Goal: Transaction & Acquisition: Purchase product/service

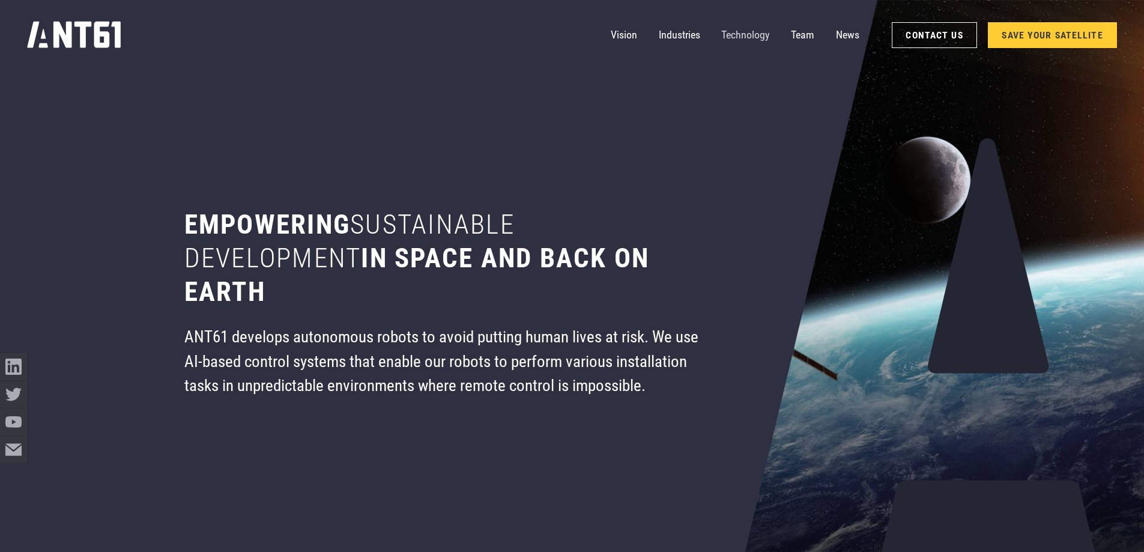
click at [746, 31] on link "Technology" at bounding box center [745, 35] width 48 height 27
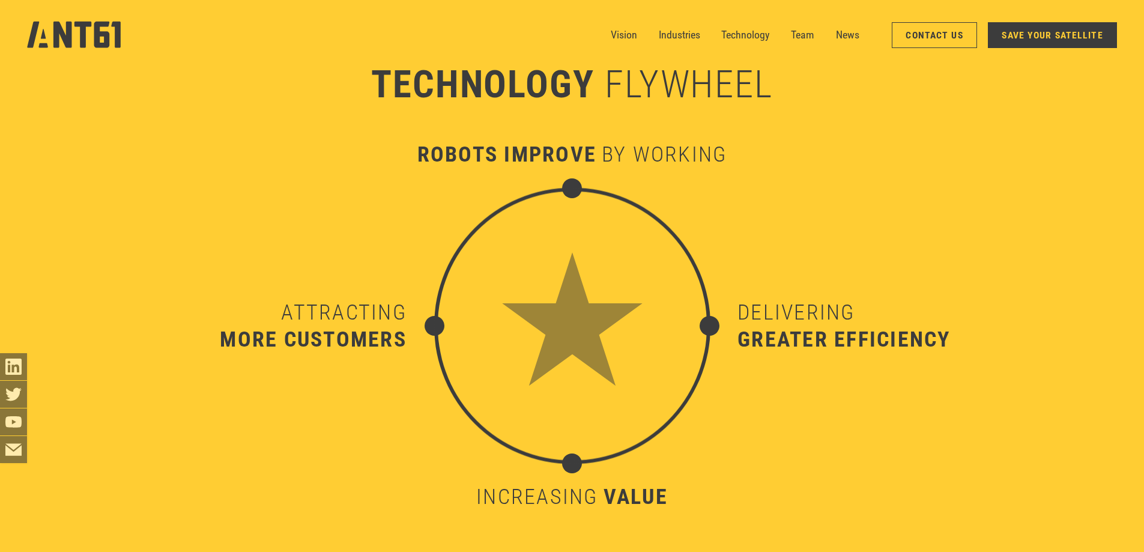
scroll to position [5446, 0]
click at [761, 31] on link "Technology" at bounding box center [745, 35] width 48 height 27
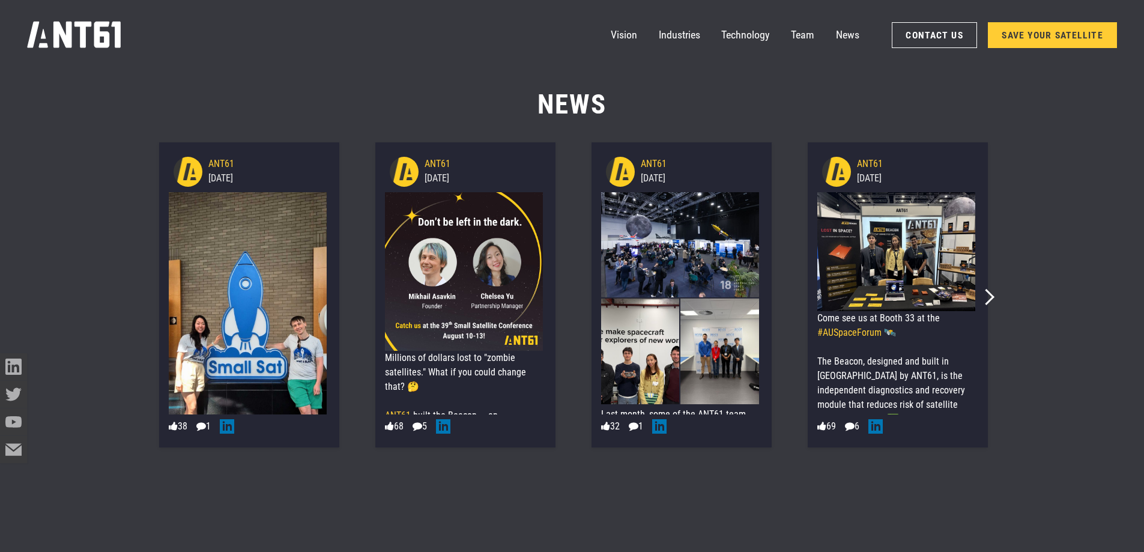
scroll to position [7187, 0]
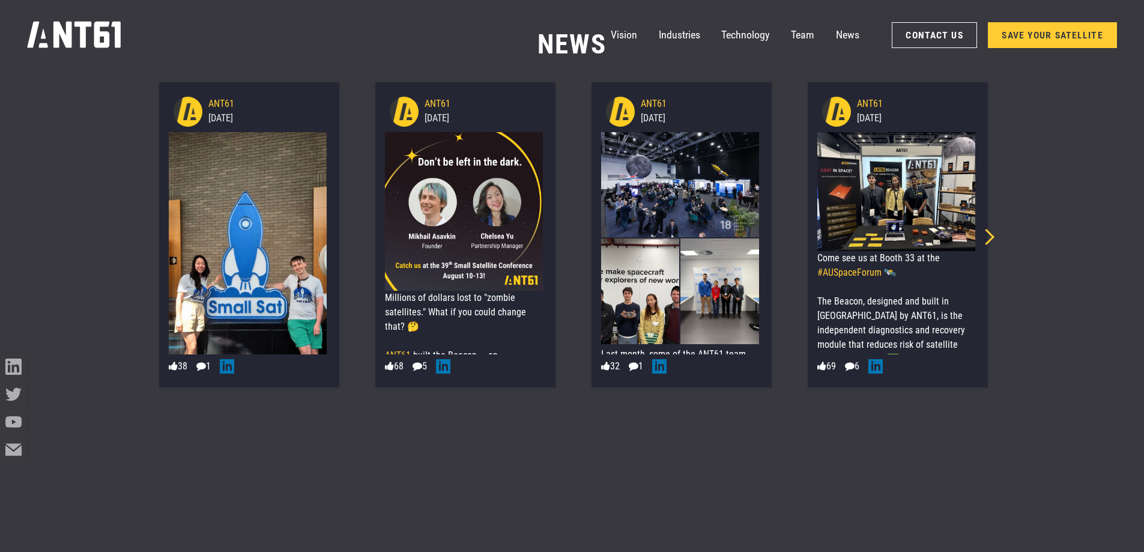
click at [989, 233] on icon "Next slide" at bounding box center [986, 237] width 16 height 16
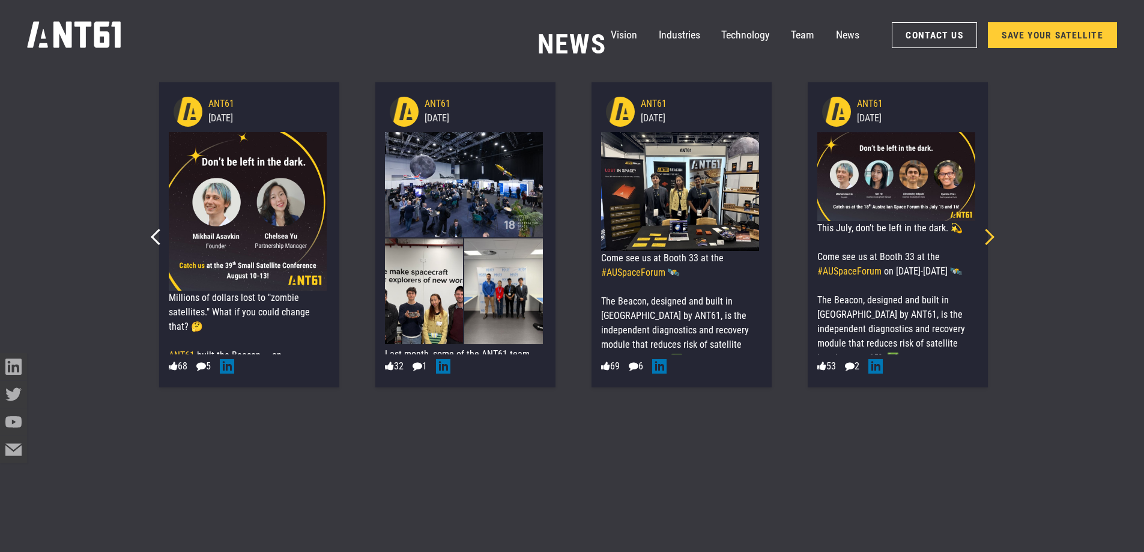
click at [989, 233] on icon "Next slide" at bounding box center [986, 237] width 16 height 16
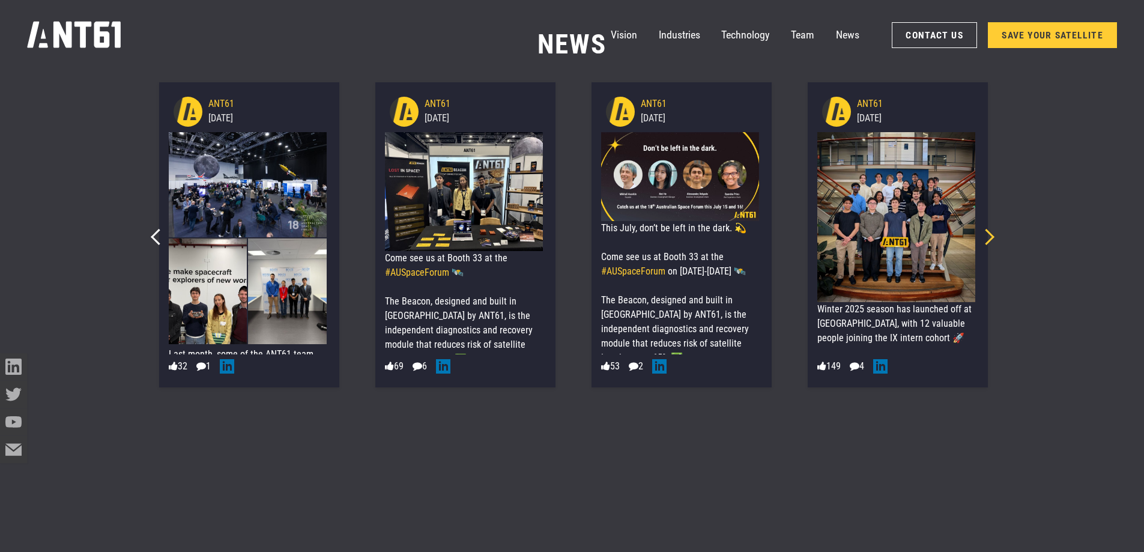
click at [989, 233] on icon "Next slide" at bounding box center [986, 237] width 16 height 16
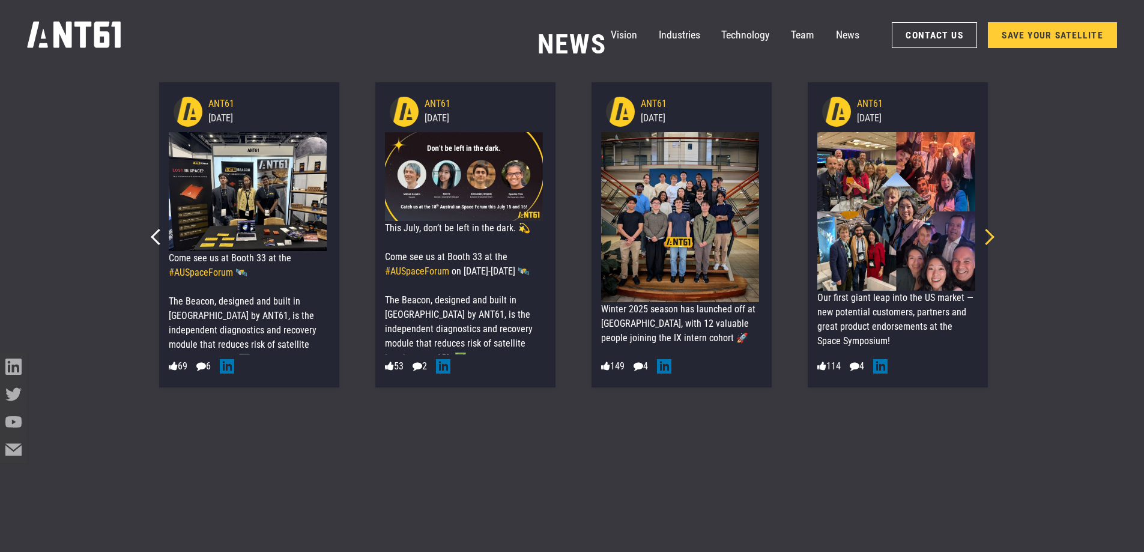
click at [989, 233] on icon "Next slide" at bounding box center [986, 237] width 16 height 16
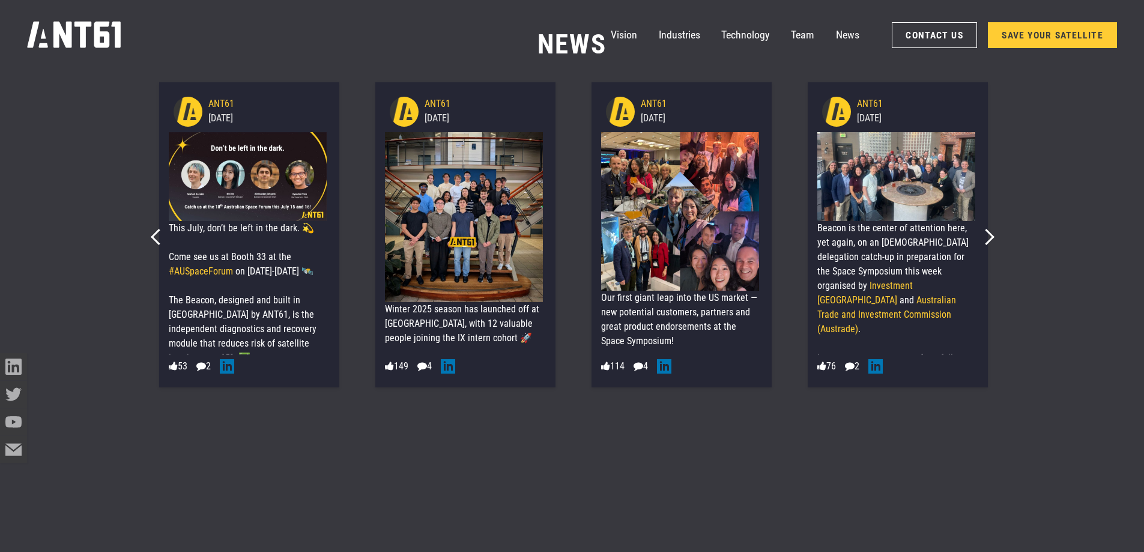
click at [152, 231] on div "Previous slide" at bounding box center [153, 232] width 21 height 21
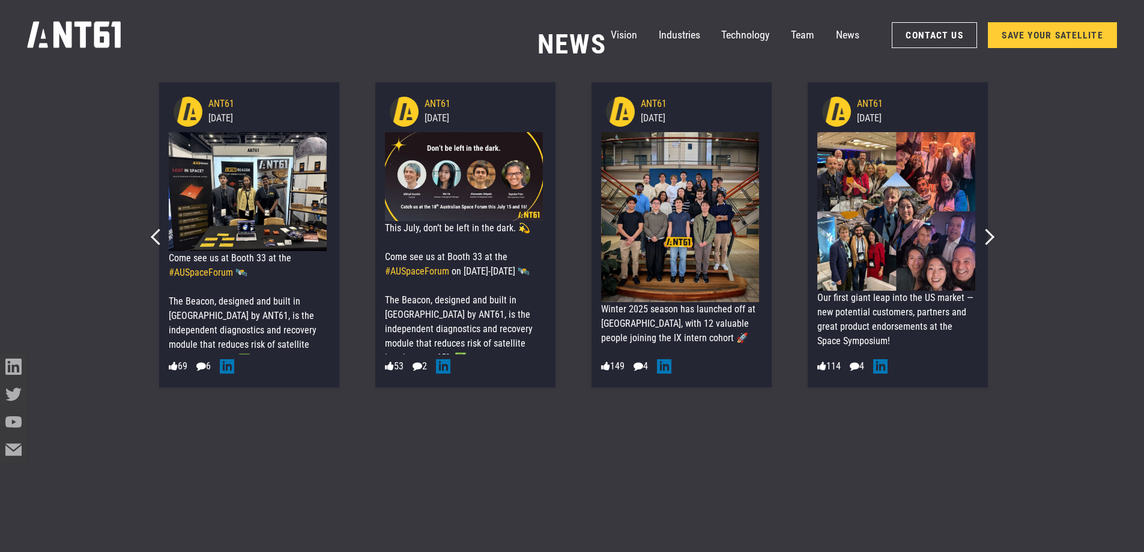
click at [152, 231] on div "Previous slide" at bounding box center [153, 232] width 21 height 21
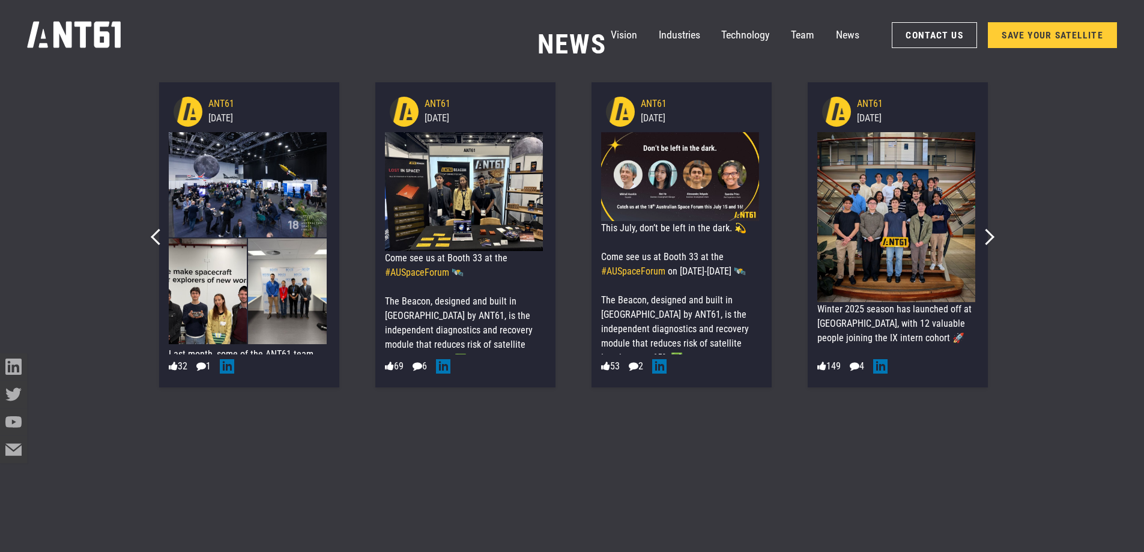
click at [152, 231] on div "Previous slide" at bounding box center [153, 232] width 21 height 21
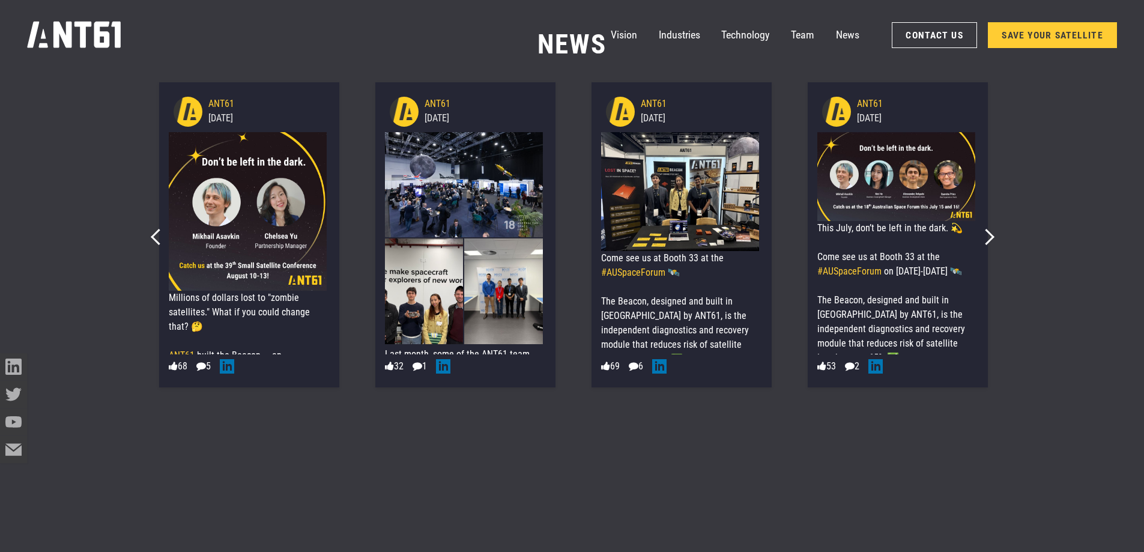
click at [152, 231] on div "Previous slide" at bounding box center [153, 232] width 21 height 21
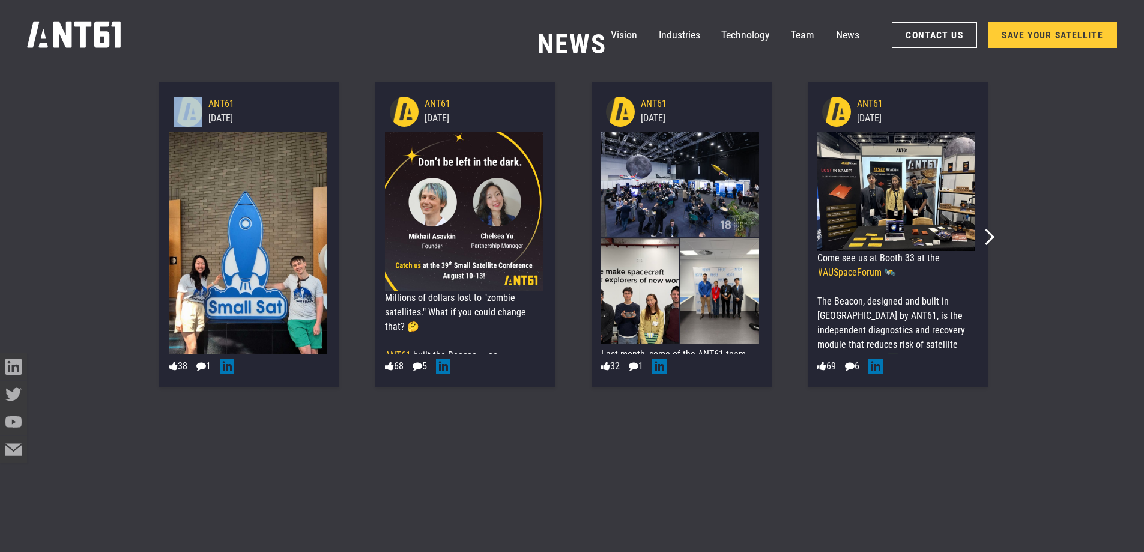
click at [154, 231] on div "ANT61 [DATE] 🛰️We’re in [GEOGRAPHIC_DATA] for the 39th Annual Small Satellite C…" at bounding box center [249, 234] width 190 height 315
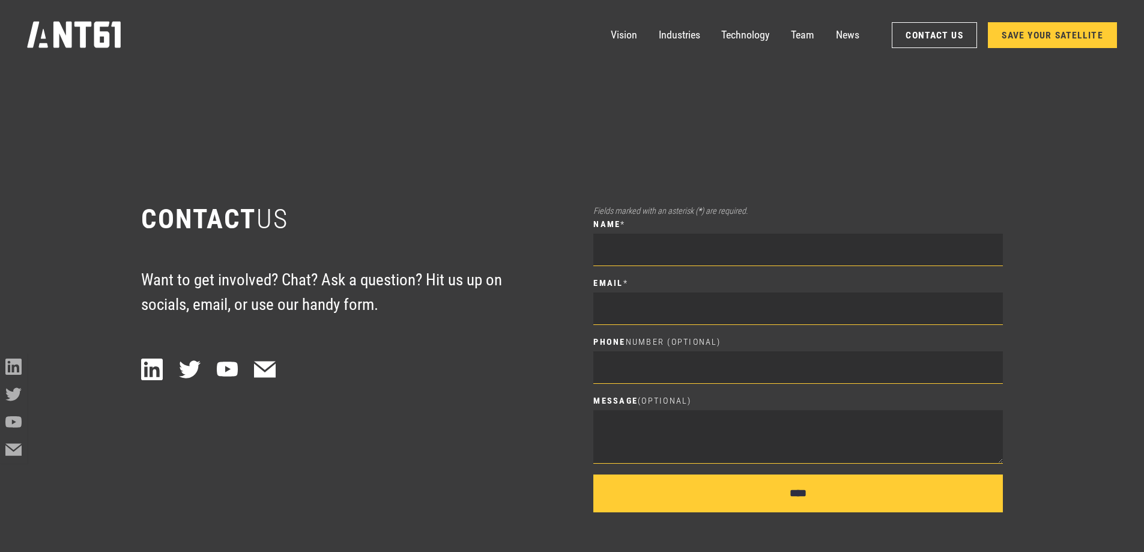
scroll to position [7709, 0]
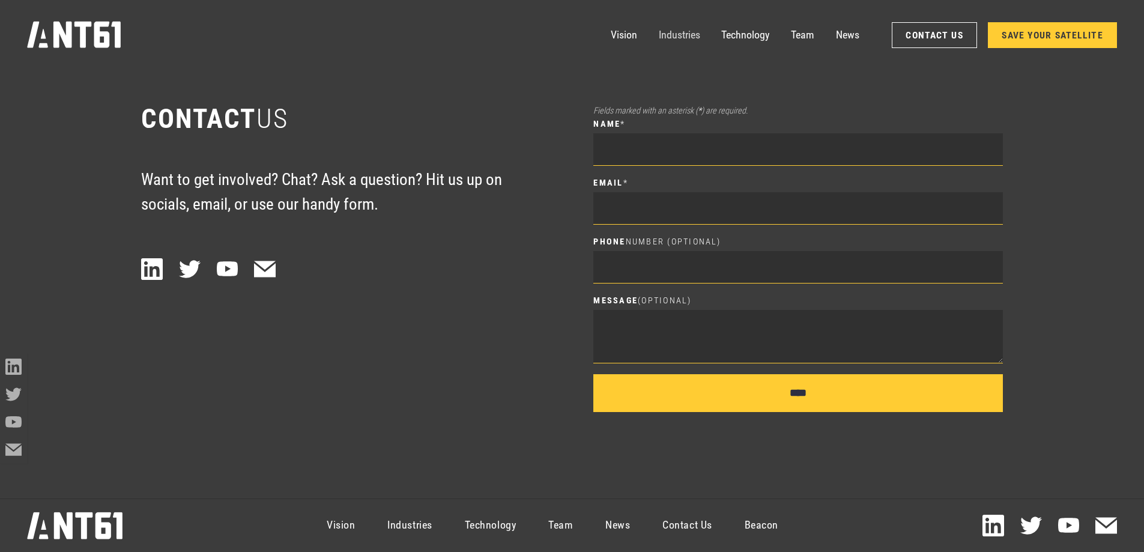
click at [682, 27] on link "Industries" at bounding box center [679, 35] width 41 height 27
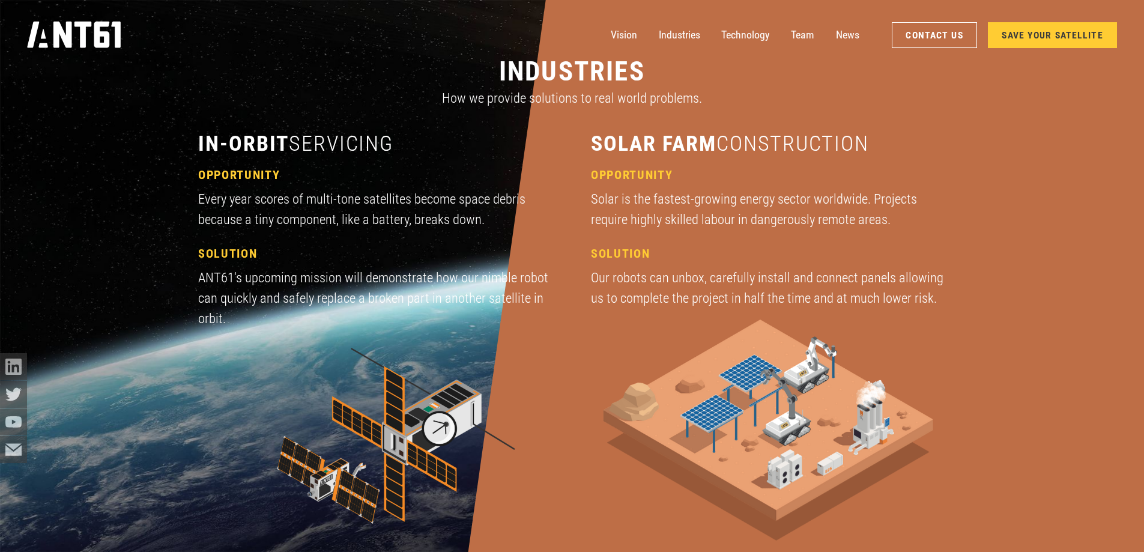
scroll to position [1651, 0]
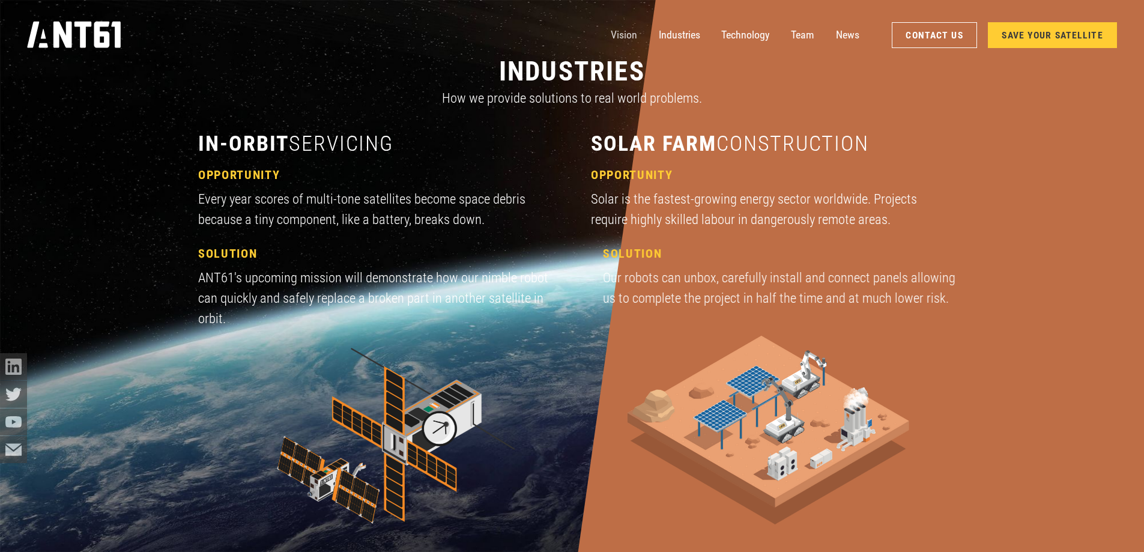
click at [627, 36] on link "Vision" at bounding box center [623, 35] width 26 height 27
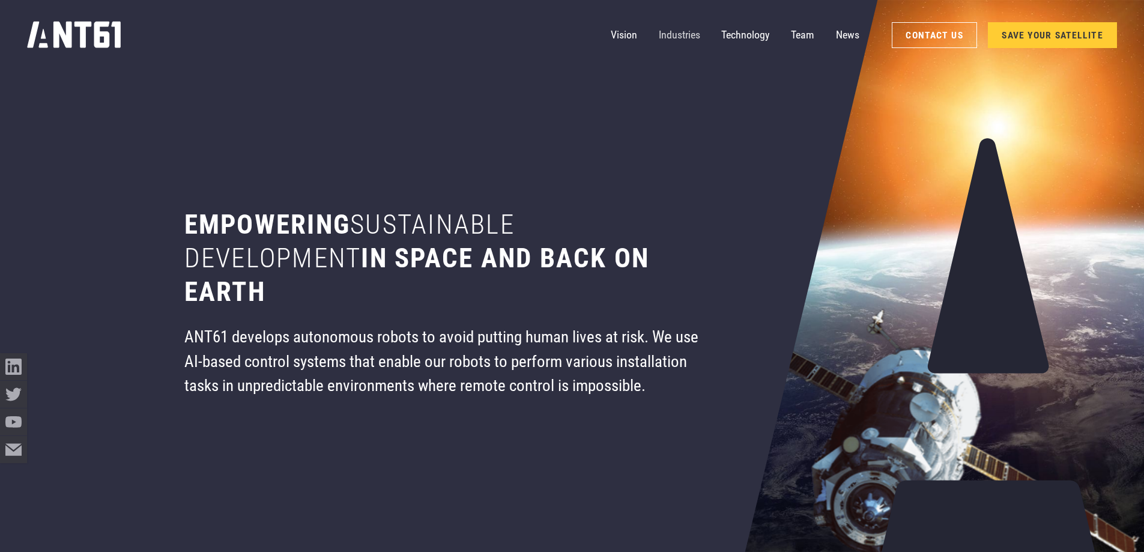
click at [687, 30] on link "Industries" at bounding box center [679, 35] width 41 height 27
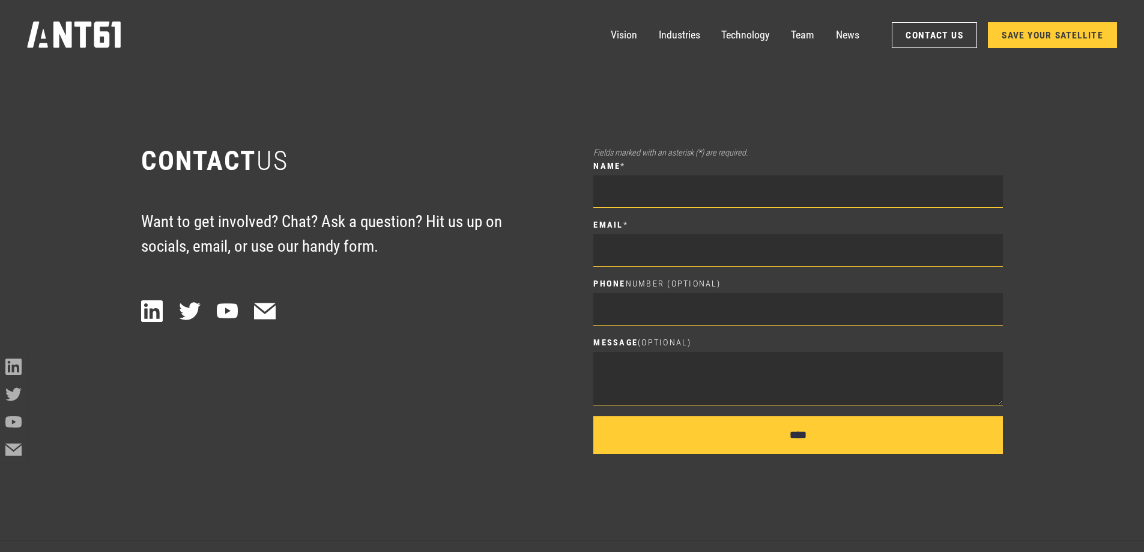
scroll to position [7709, 0]
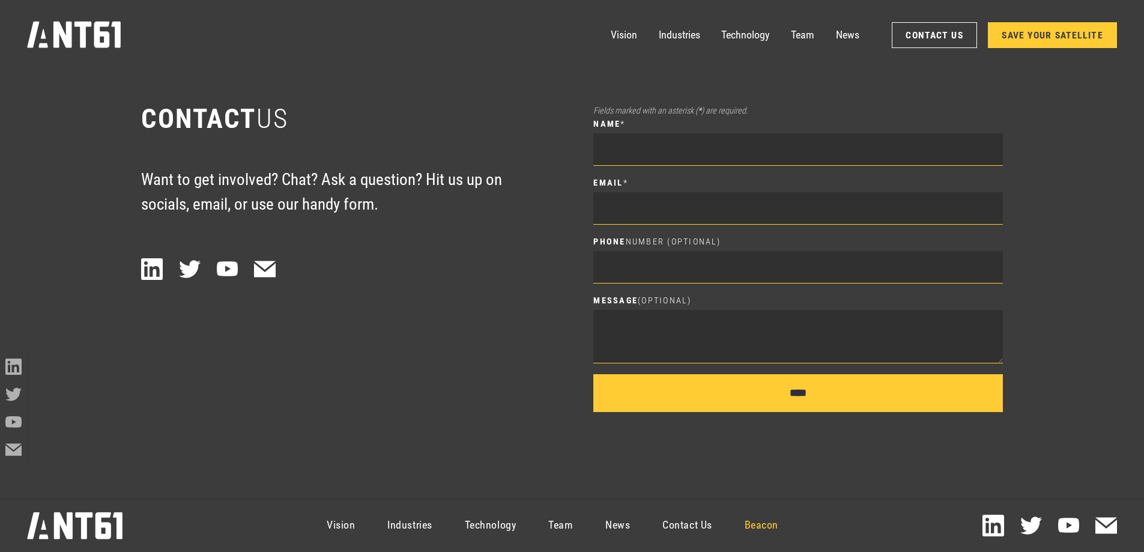
click at [773, 520] on link "Beacon" at bounding box center [761, 525] width 66 height 49
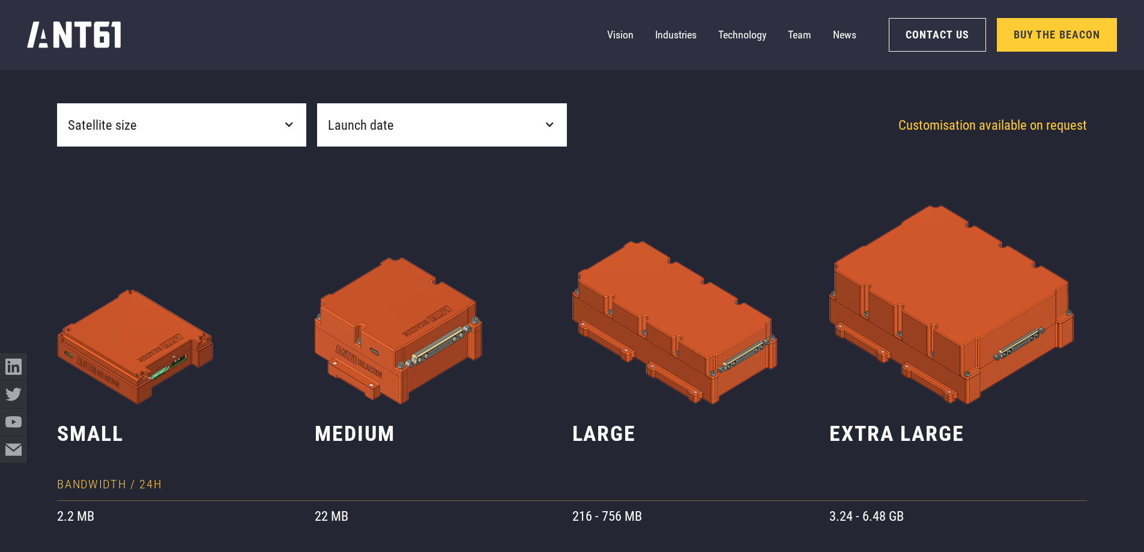
scroll to position [660, 0]
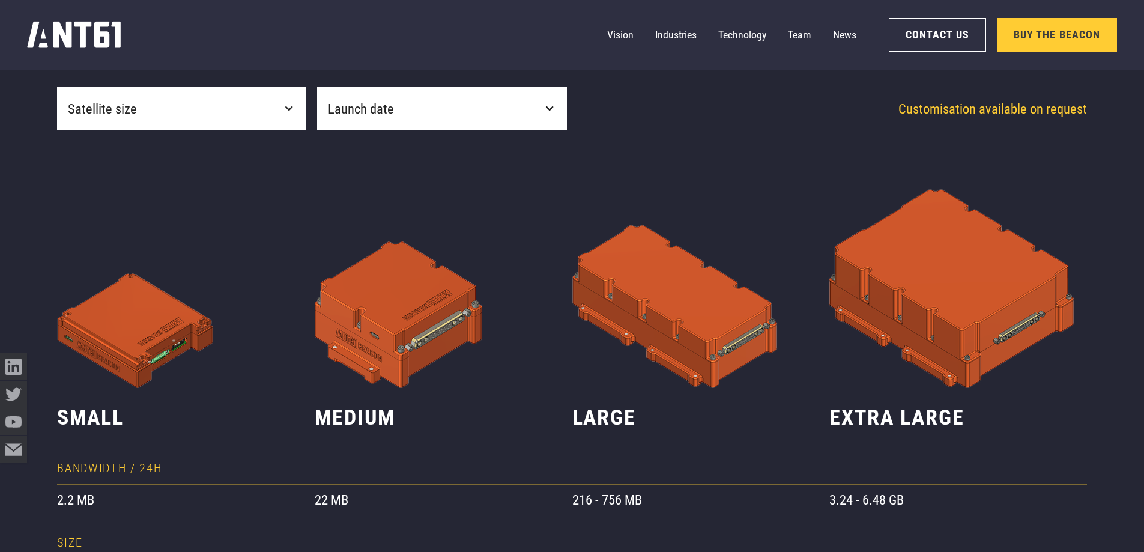
click at [241, 106] on div "Satellite size" at bounding box center [181, 108] width 249 height 43
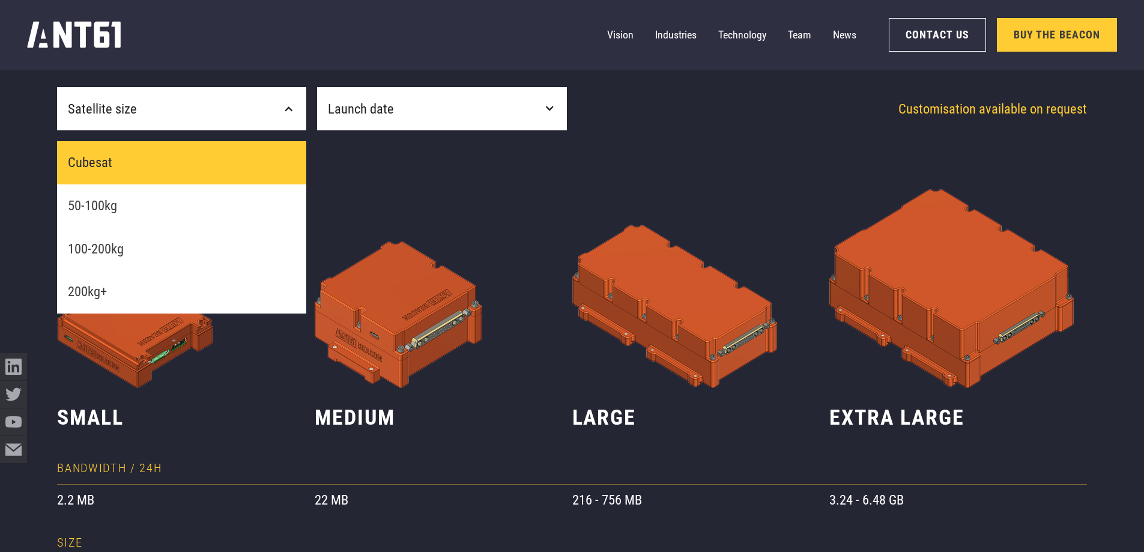
click at [193, 177] on link "Cubesat" at bounding box center [181, 162] width 249 height 43
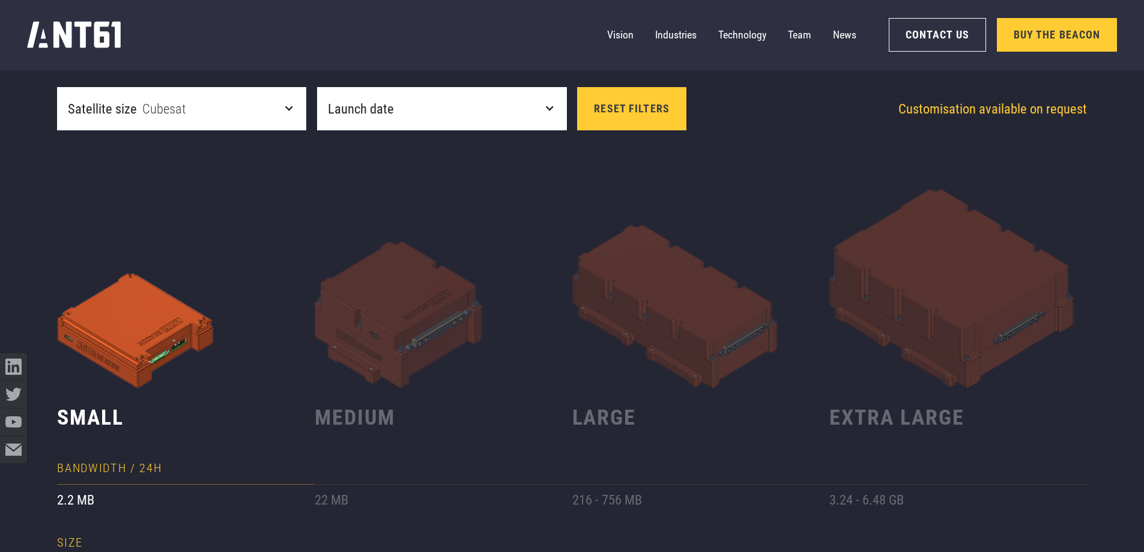
click at [418, 104] on div "Launch date" at bounding box center [441, 108] width 249 height 43
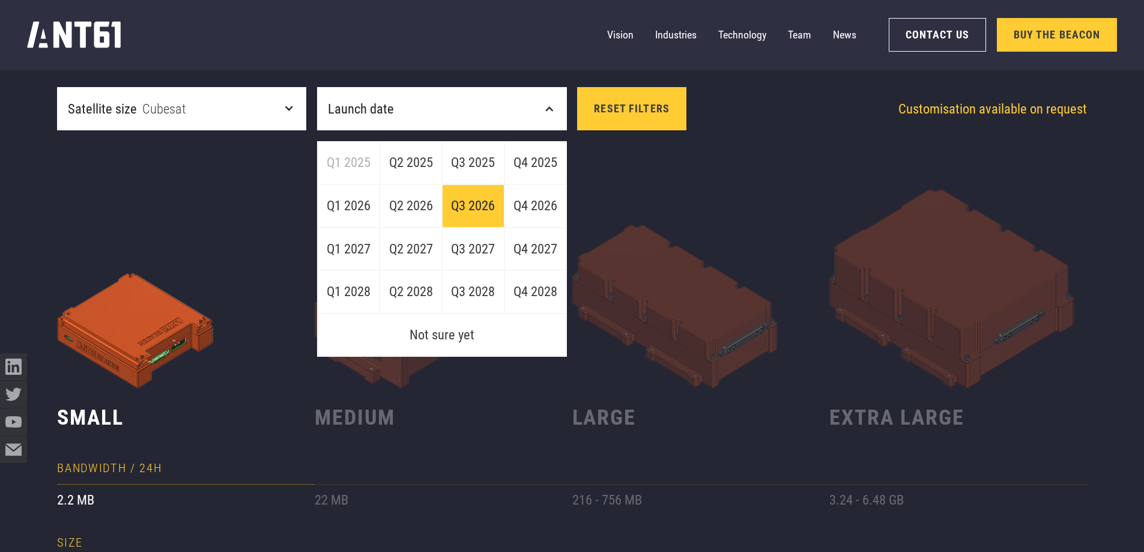
click at [469, 209] on link "Q3 2026" at bounding box center [473, 205] width 62 height 43
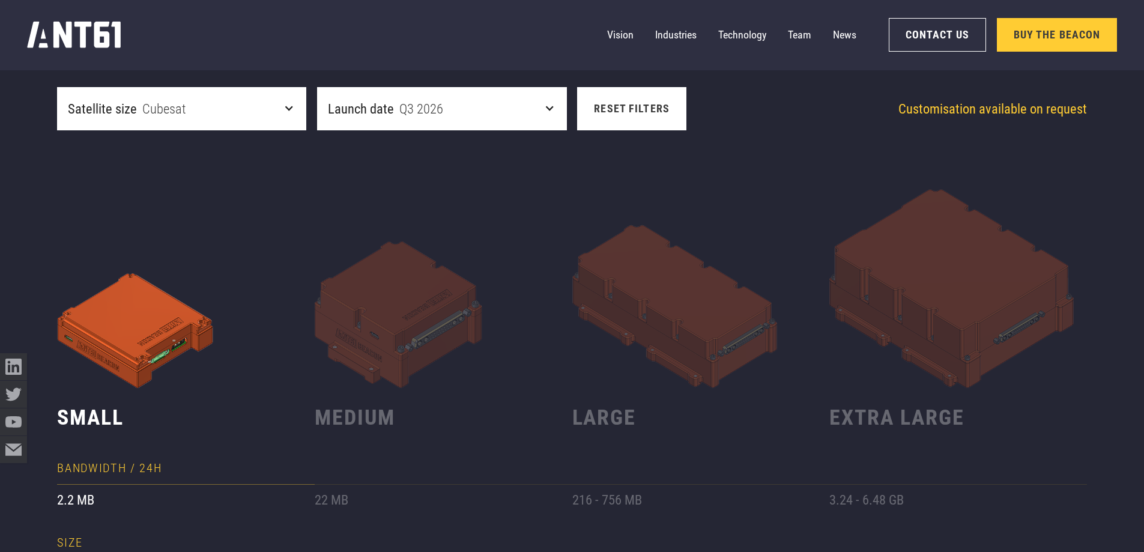
click at [630, 97] on link "Reset filters" at bounding box center [631, 108] width 109 height 43
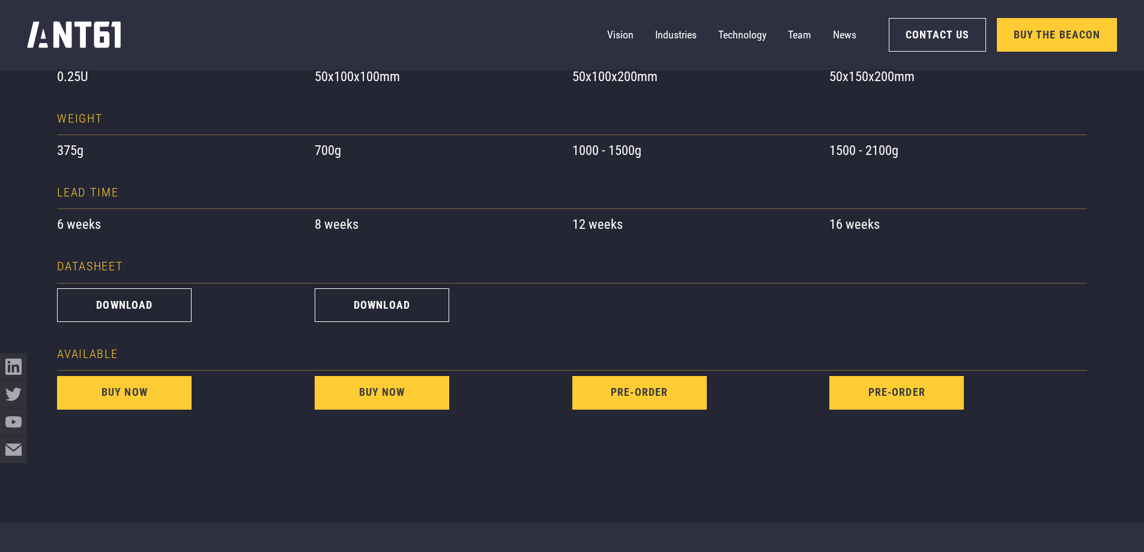
scroll to position [1201, 0]
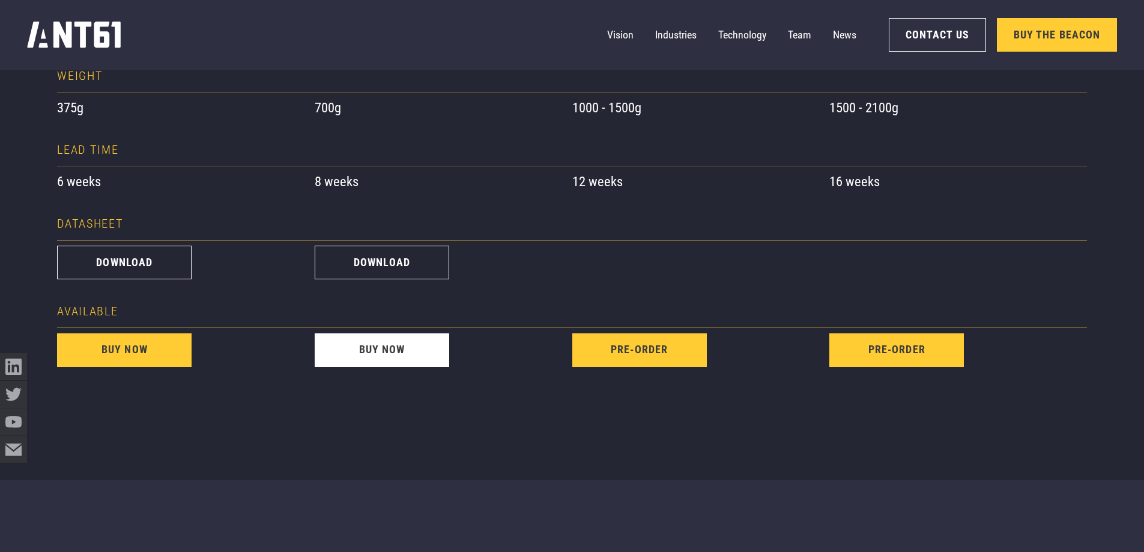
click at [387, 346] on link "buy now" at bounding box center [382, 350] width 134 height 34
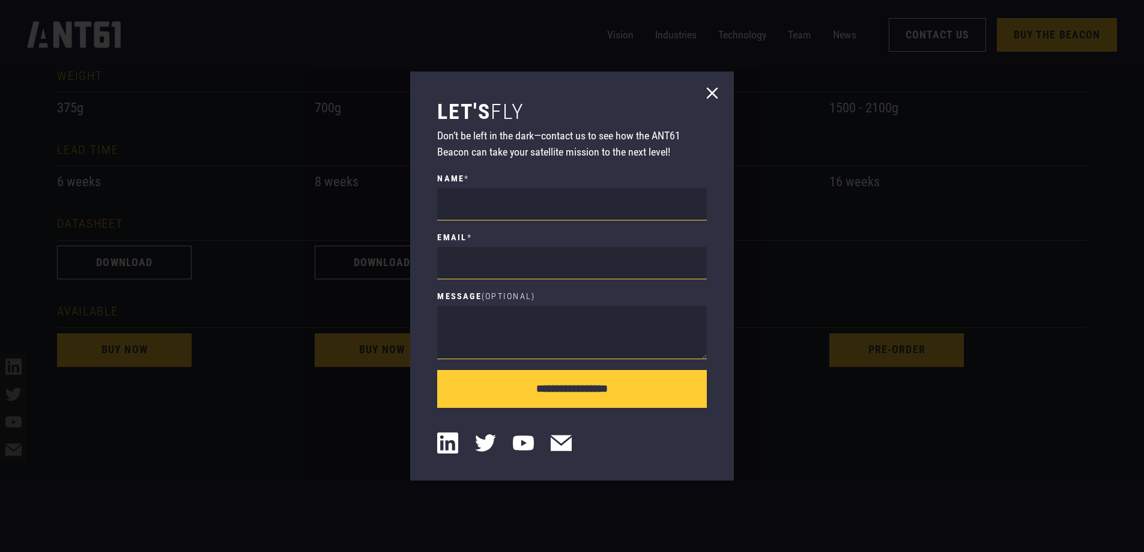
click at [331, 432] on div at bounding box center [572, 276] width 1144 height 552
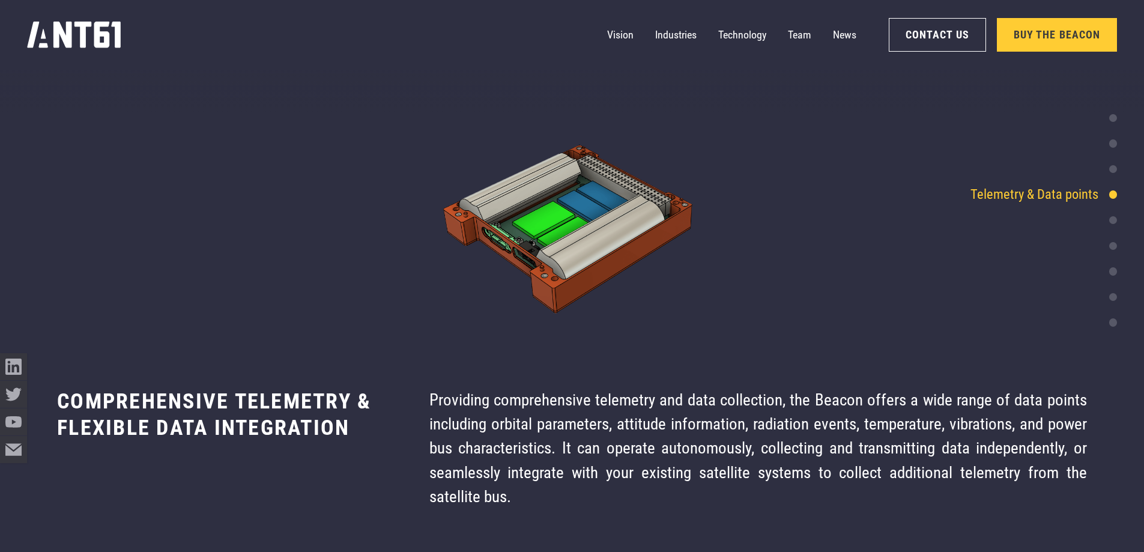
scroll to position [4000, 0]
click at [1031, 190] on div "Telemetry & Data points" at bounding box center [1034, 194] width 128 height 20
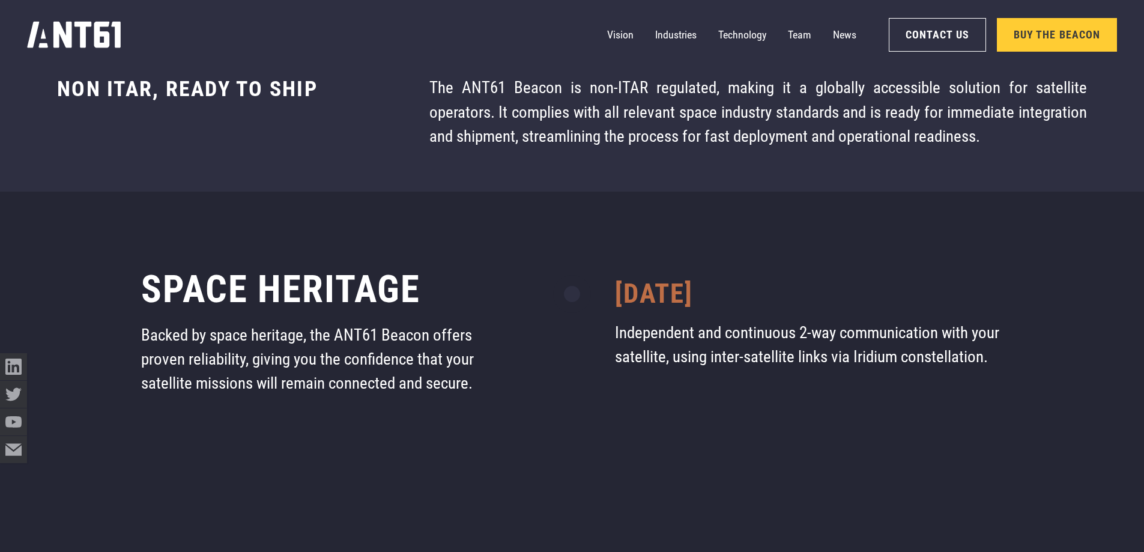
scroll to position [6567, 0]
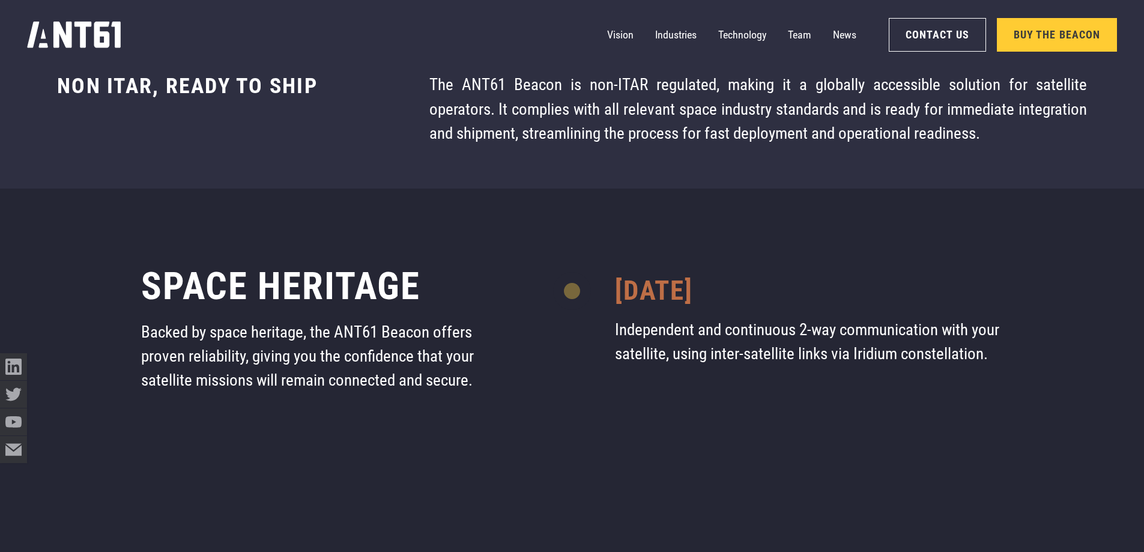
click at [546, 162] on div "Anywhere, any time Independent and continuous 2-way communication with your sat…" at bounding box center [572, 108] width 1144 height 159
click at [702, 163] on div "Anywhere, any time Independent and continuous 2-way communication with your sat…" at bounding box center [572, 108] width 1144 height 159
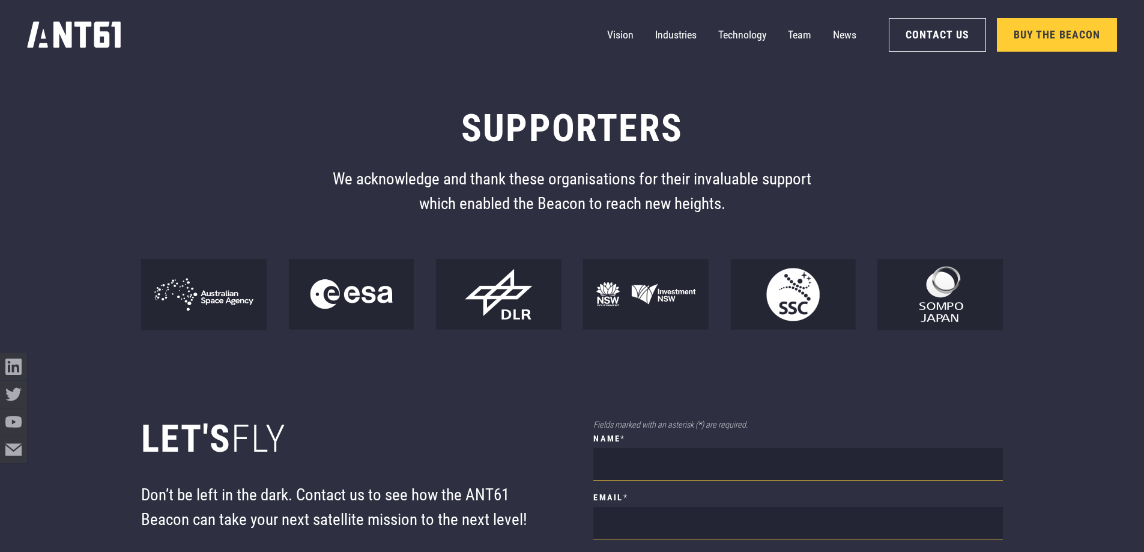
scroll to position [9749, 0]
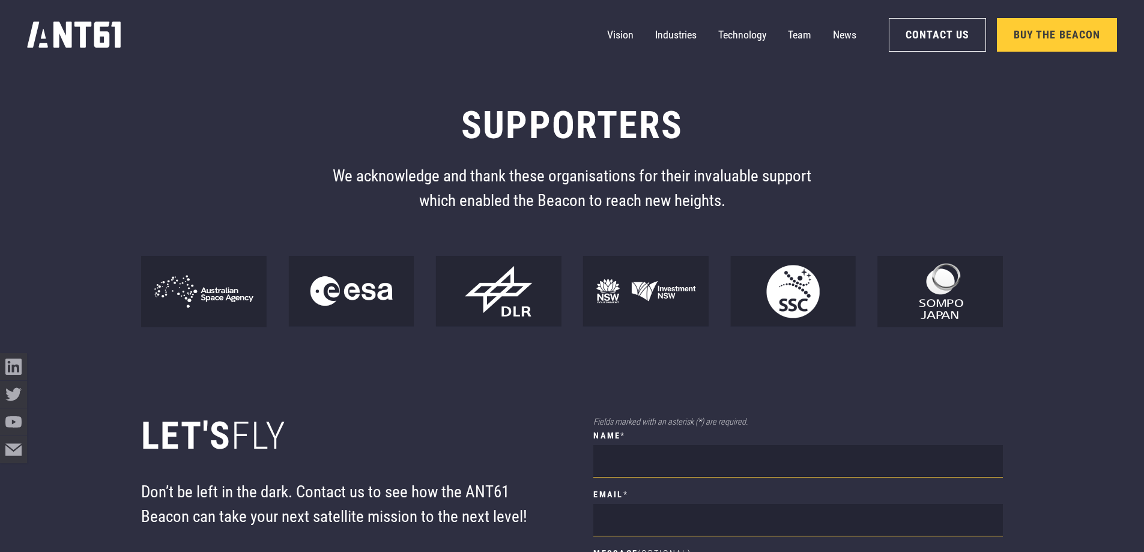
click at [921, 306] on img at bounding box center [939, 291] width 125 height 71
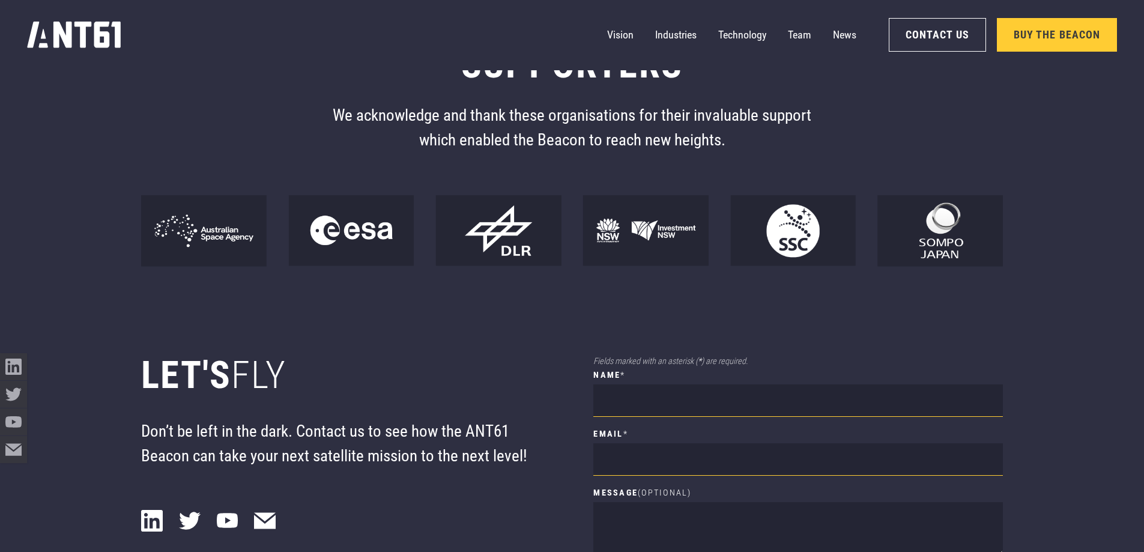
scroll to position [9809, 0]
click at [836, 295] on div "**********" at bounding box center [571, 479] width 861 height 424
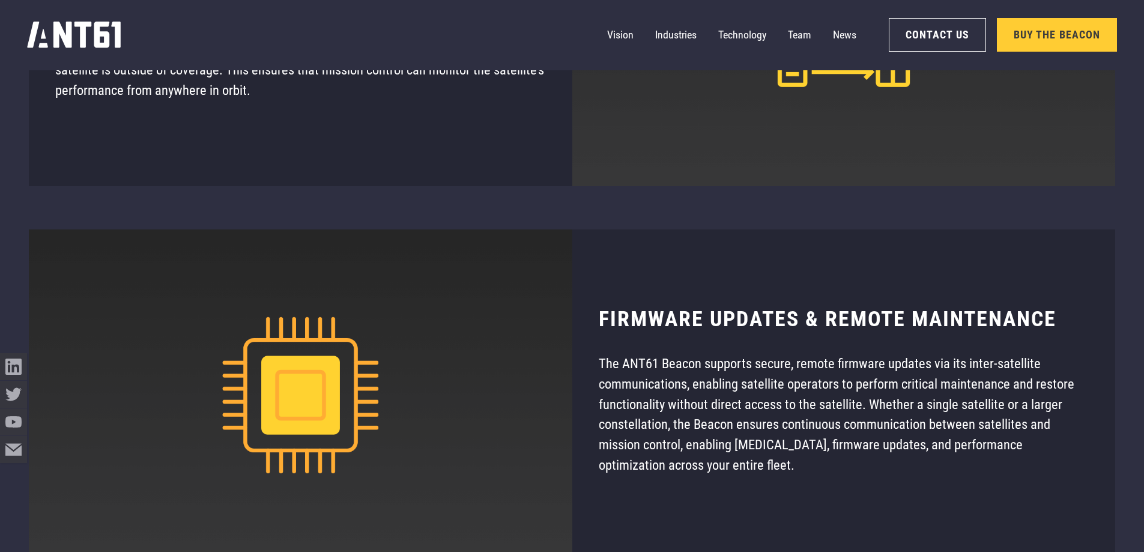
scroll to position [8692, 0]
